Goal: Information Seeking & Learning: Learn about a topic

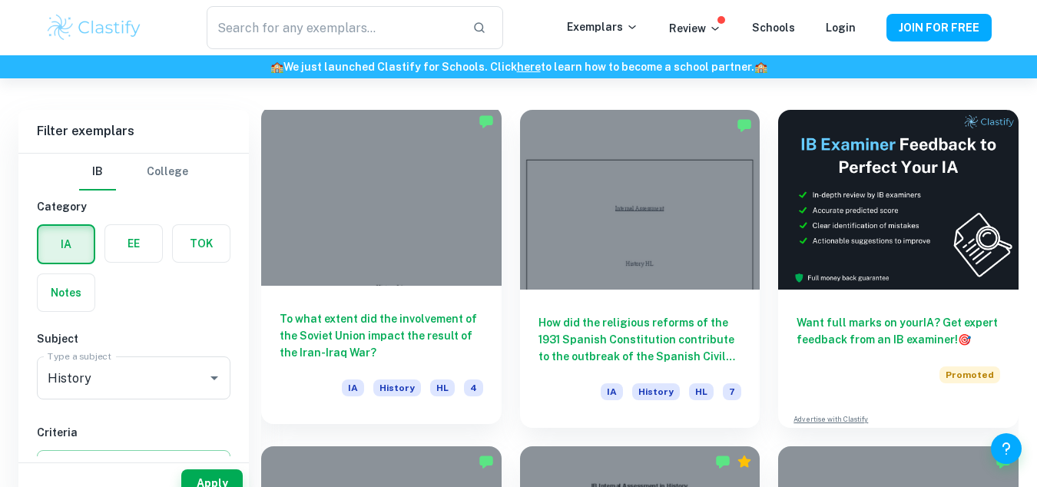
scroll to position [405, 0]
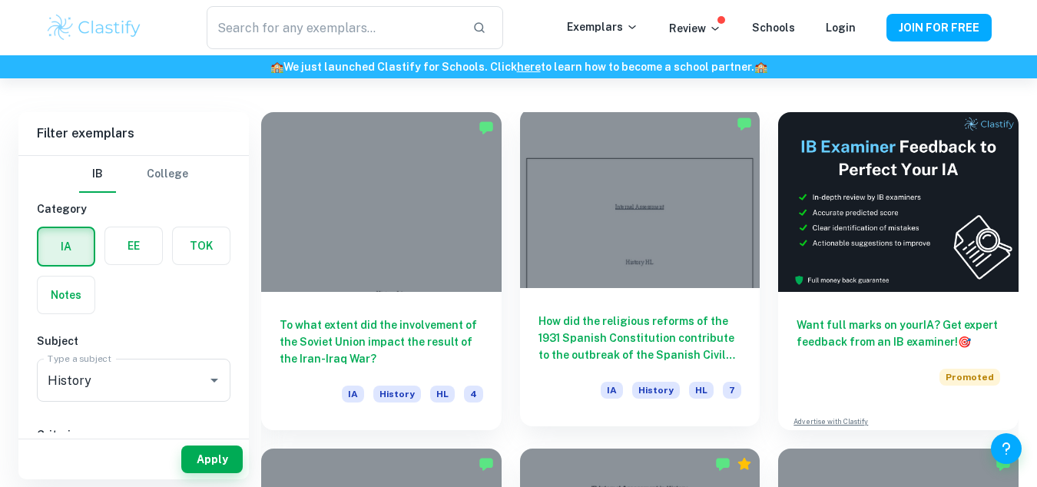
click at [632, 253] on div at bounding box center [640, 198] width 240 height 180
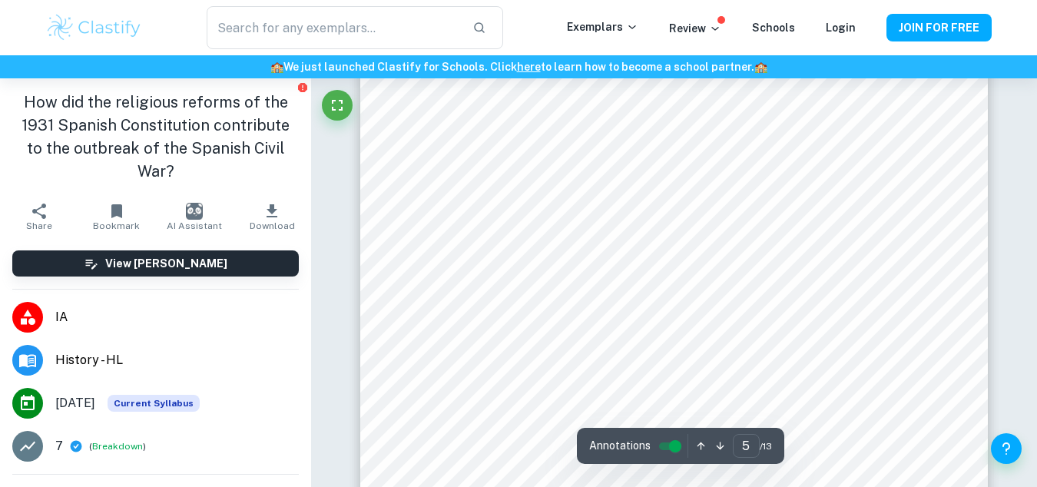
scroll to position [3855, 0]
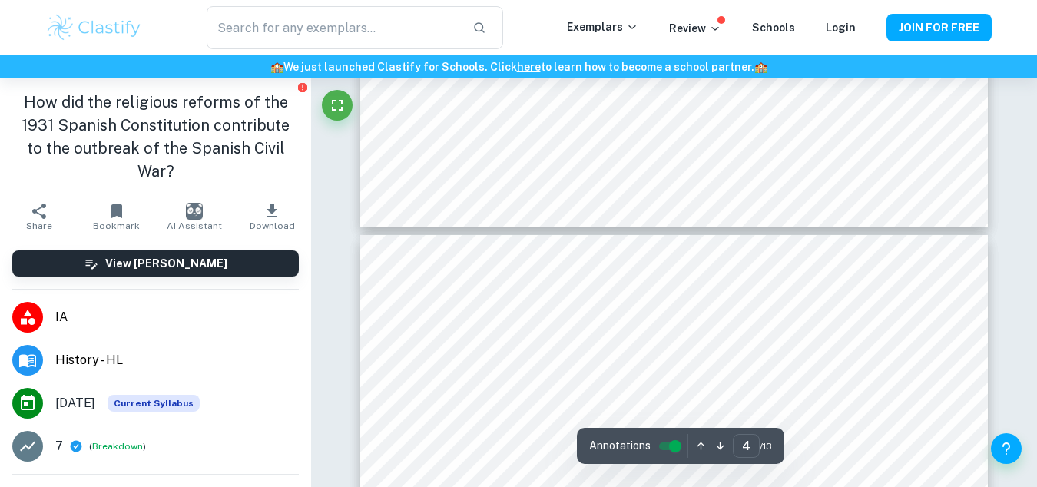
type input "5"
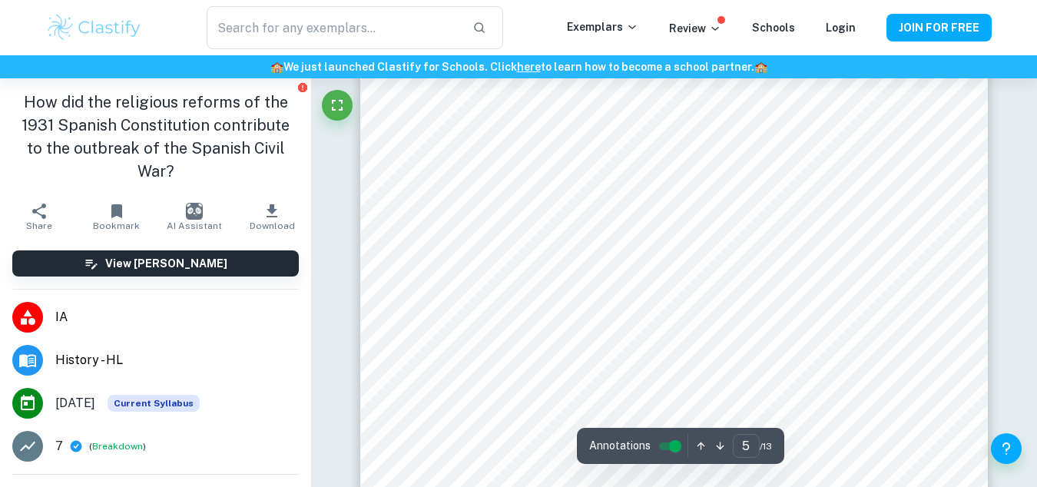
scroll to position [4096, 0]
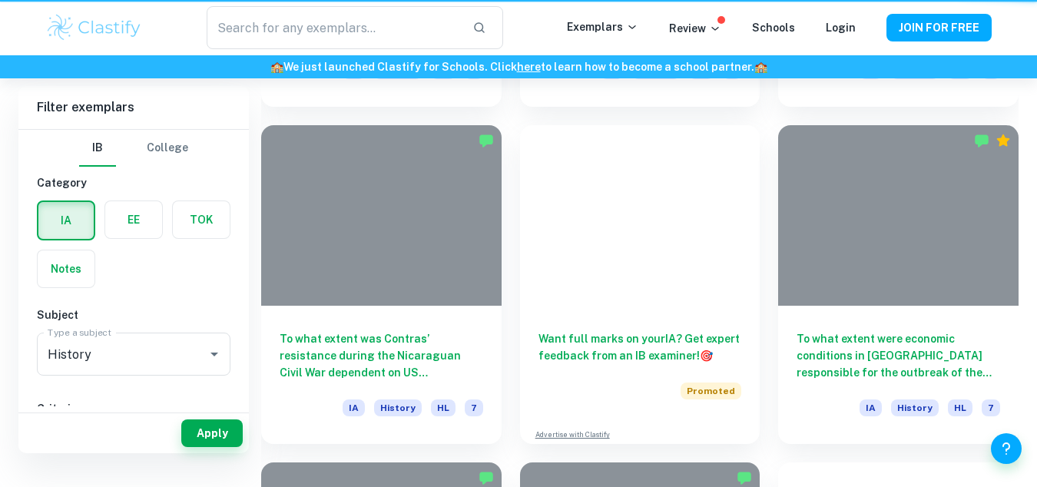
scroll to position [405, 0]
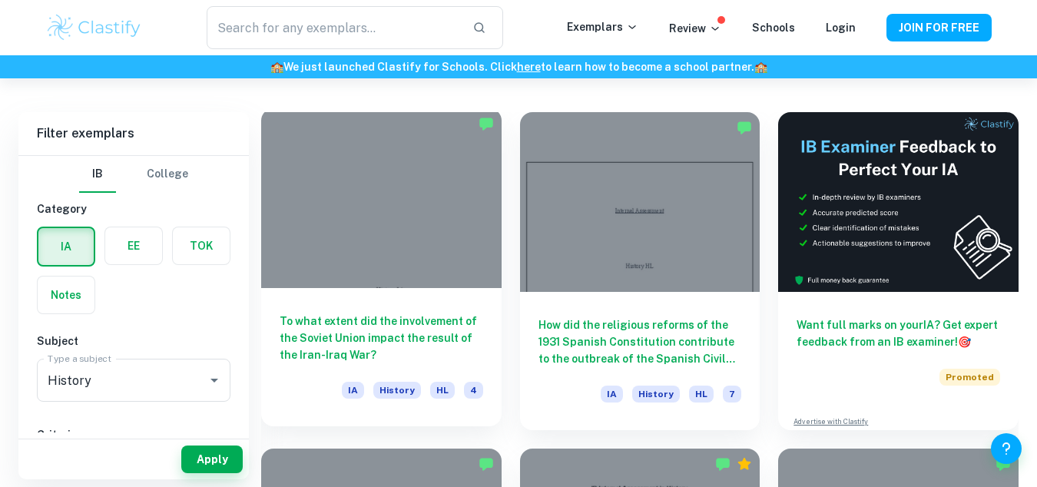
click at [399, 233] on div at bounding box center [381, 198] width 240 height 180
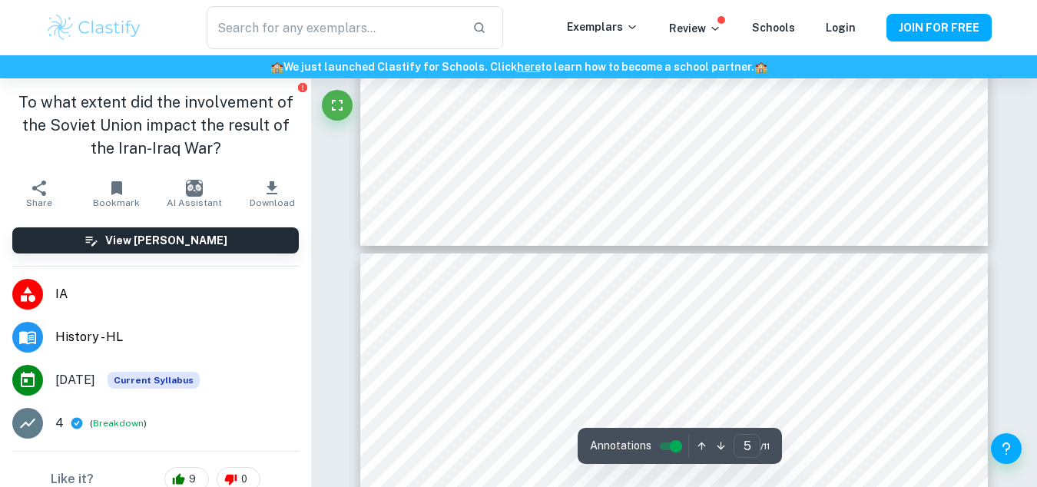
type input "4"
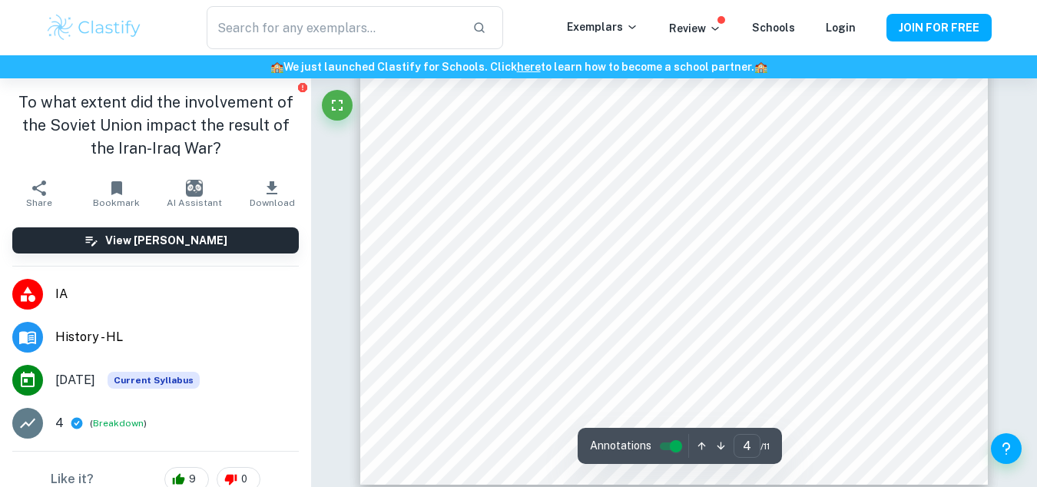
scroll to position [3087, 0]
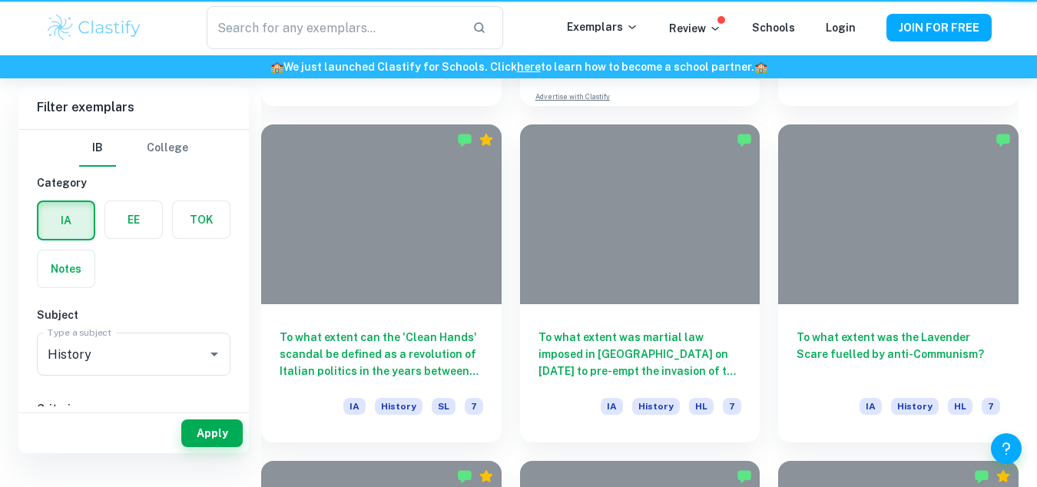
scroll to position [405, 0]
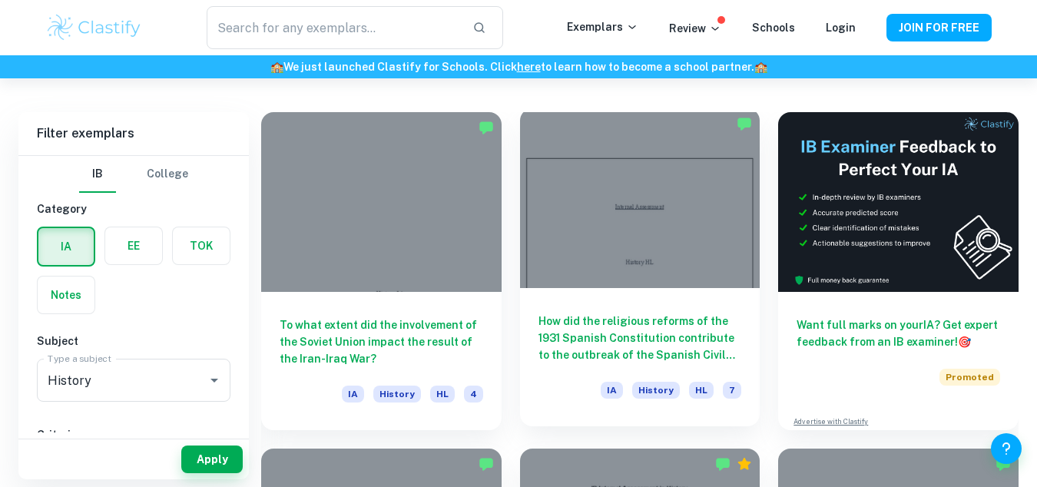
click at [608, 221] on div at bounding box center [640, 198] width 240 height 180
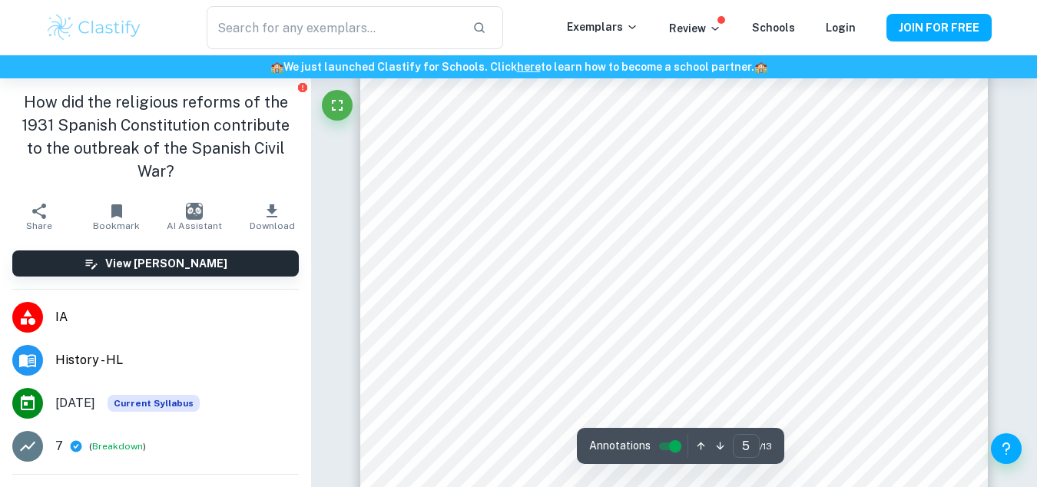
scroll to position [3855, 0]
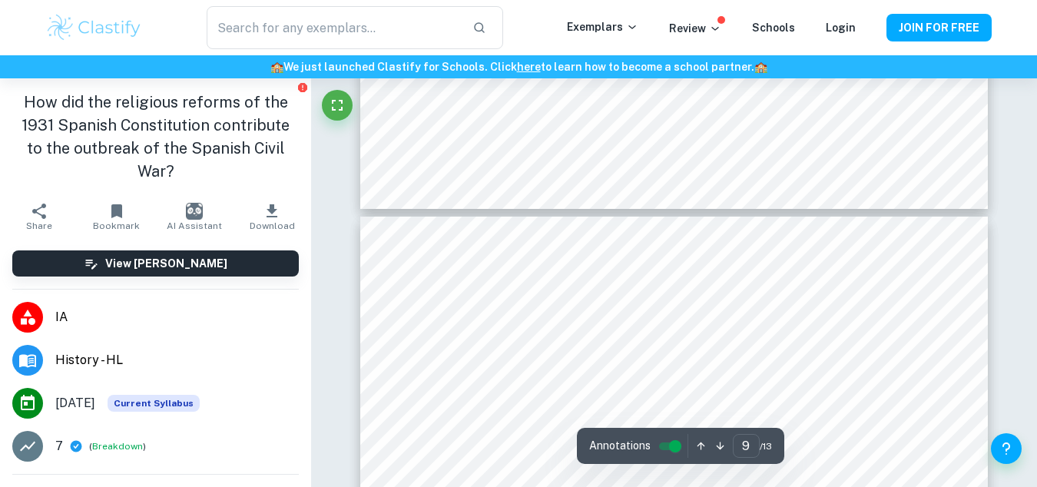
type input "10"
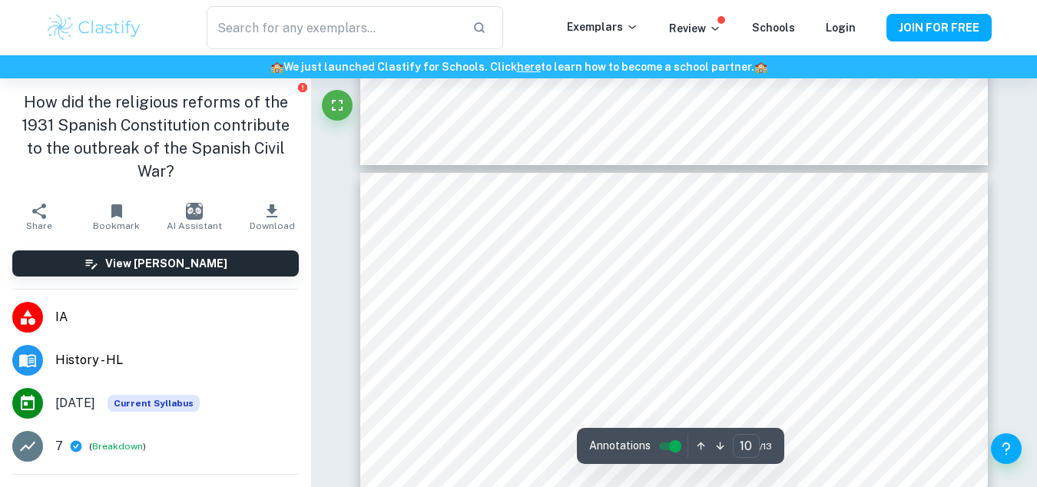
scroll to position [8387, 0]
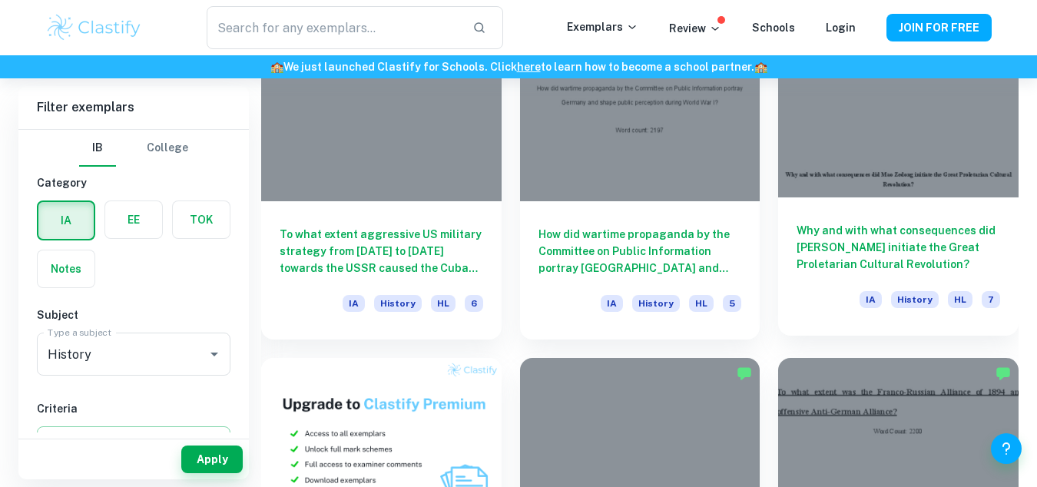
scroll to position [830, 0]
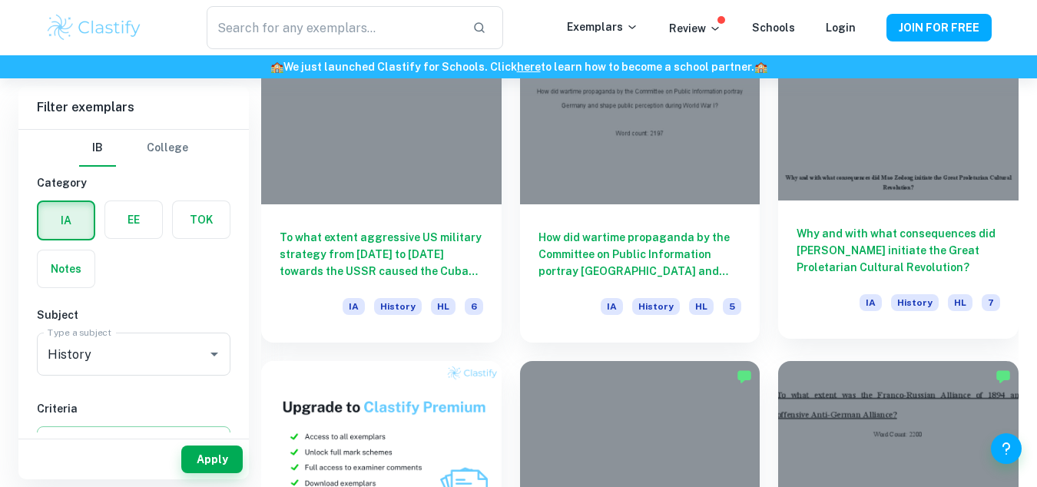
click at [881, 180] on div at bounding box center [898, 110] width 240 height 180
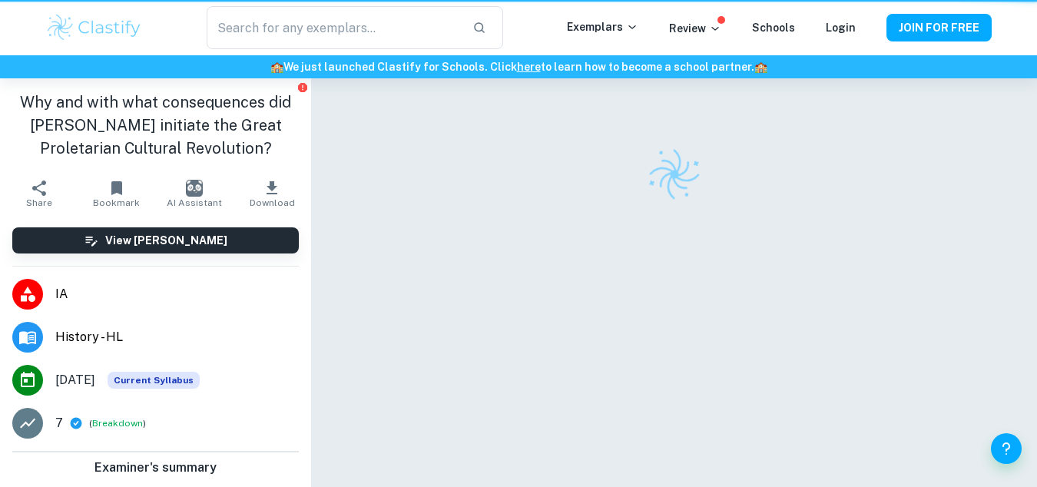
click at [881, 180] on div at bounding box center [673, 174] width 627 height 54
